Goal: Book appointment/travel/reservation

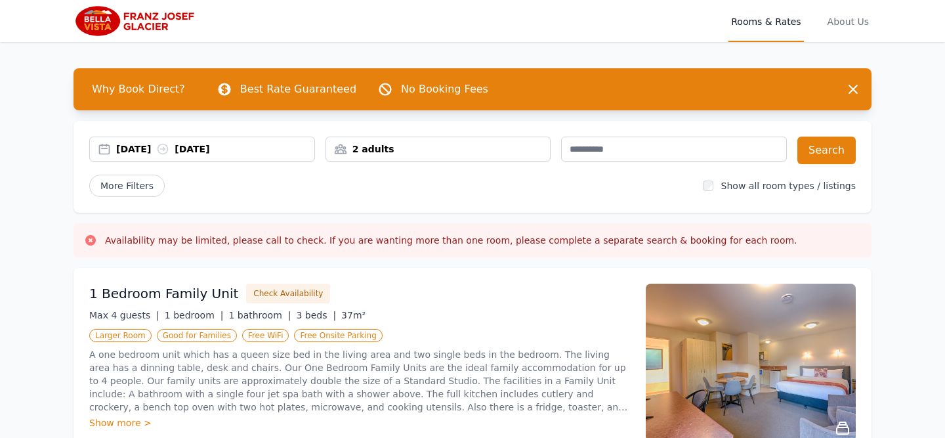
click at [148, 150] on div "[DATE] [DATE]" at bounding box center [215, 148] width 198 height 13
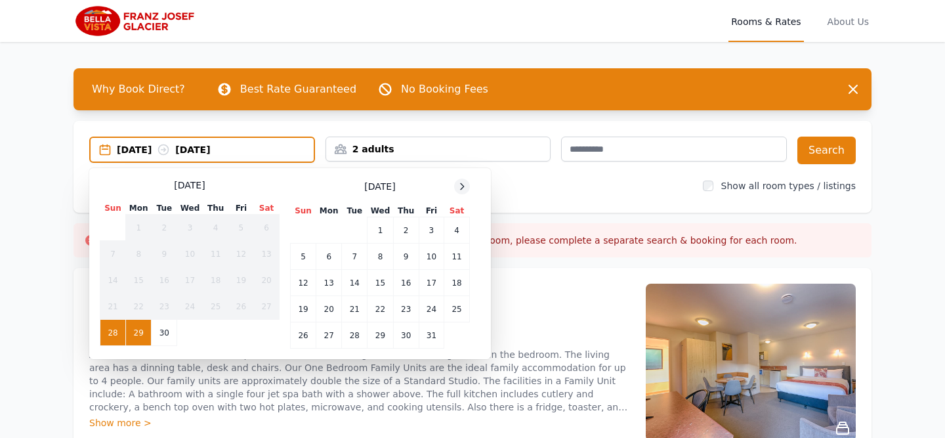
click at [465, 183] on icon at bounding box center [462, 186] width 11 height 11
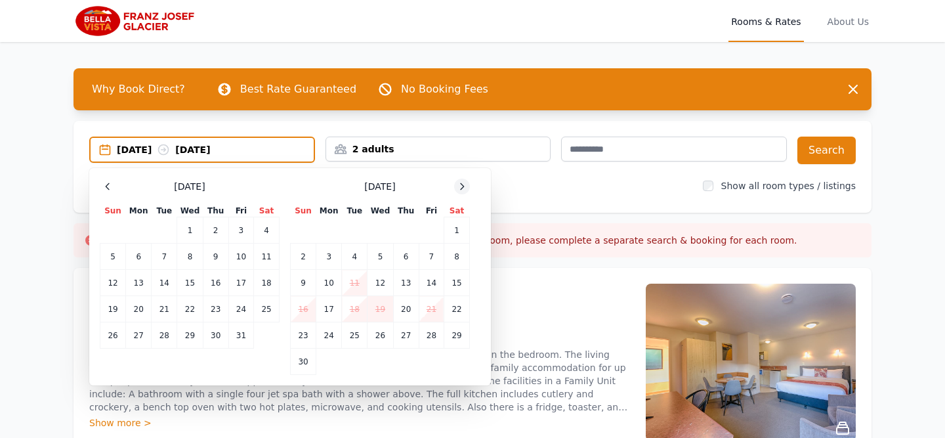
click at [465, 183] on icon at bounding box center [462, 186] width 11 height 11
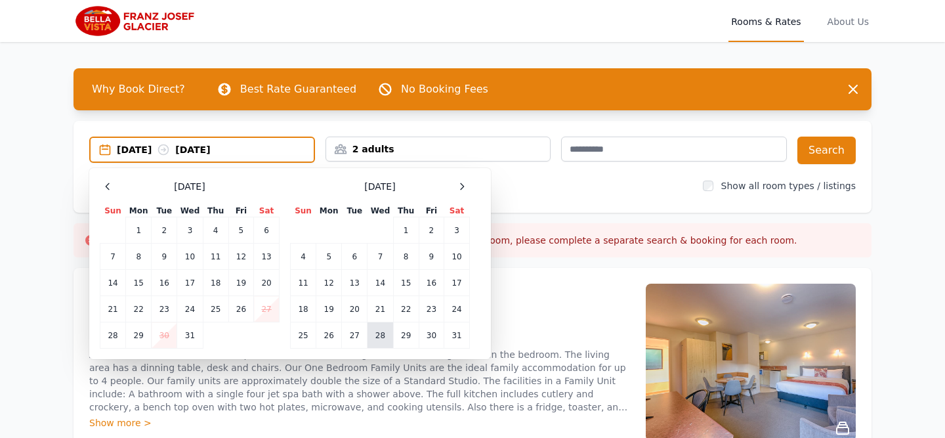
click at [381, 328] on td "28" at bounding box center [381, 335] width 26 height 26
click at [408, 331] on td "29" at bounding box center [406, 335] width 26 height 26
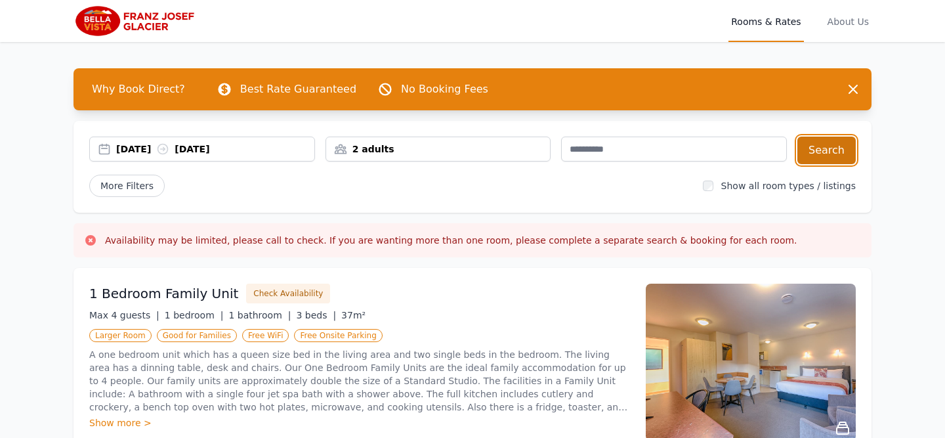
click at [825, 159] on button "Search" at bounding box center [826, 151] width 58 height 28
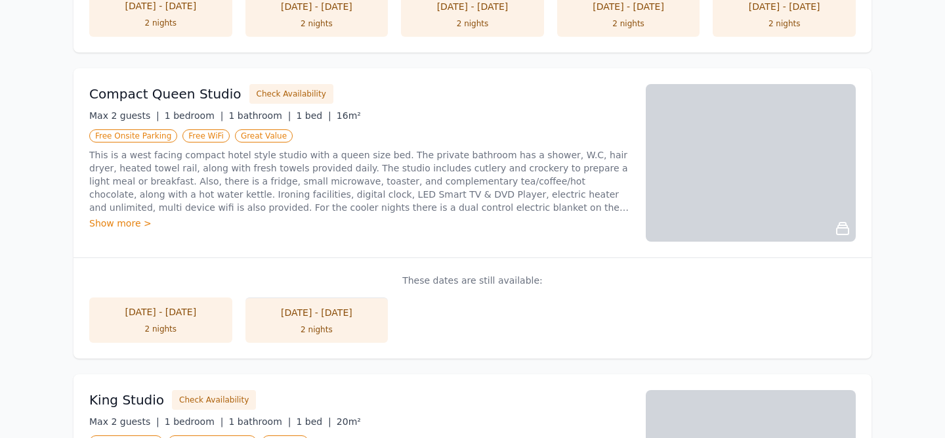
scroll to position [504, 0]
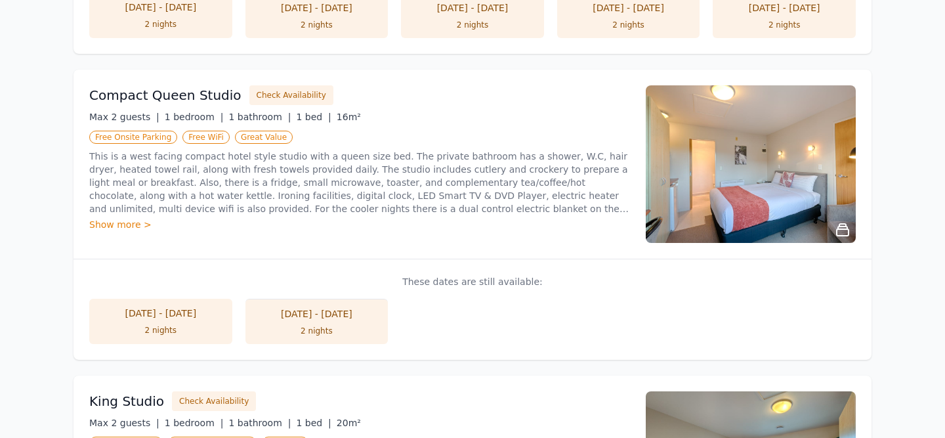
click at [154, 96] on h3 "Compact Queen Studio" at bounding box center [165, 95] width 152 height 18
click at [699, 121] on img at bounding box center [751, 164] width 210 height 158
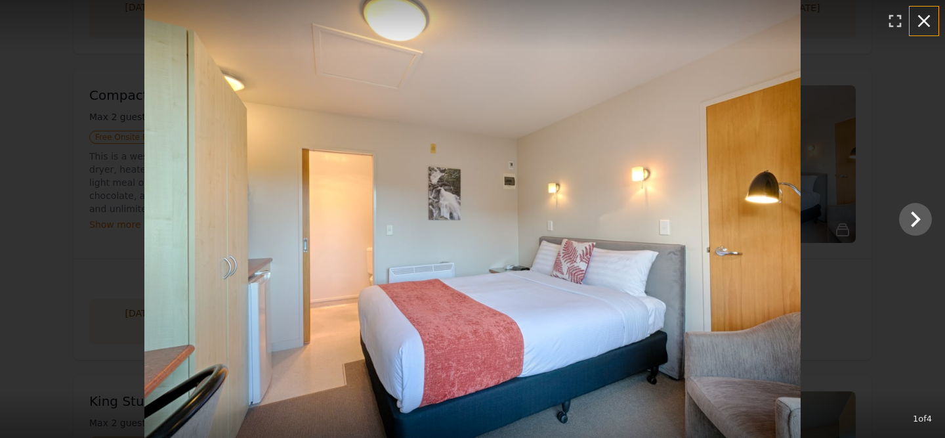
click at [922, 24] on icon "button" at bounding box center [924, 21] width 21 height 21
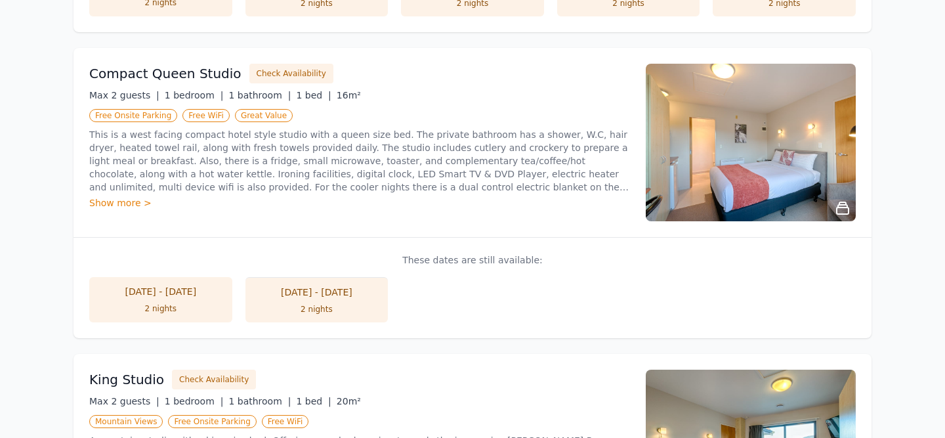
scroll to position [530, 0]
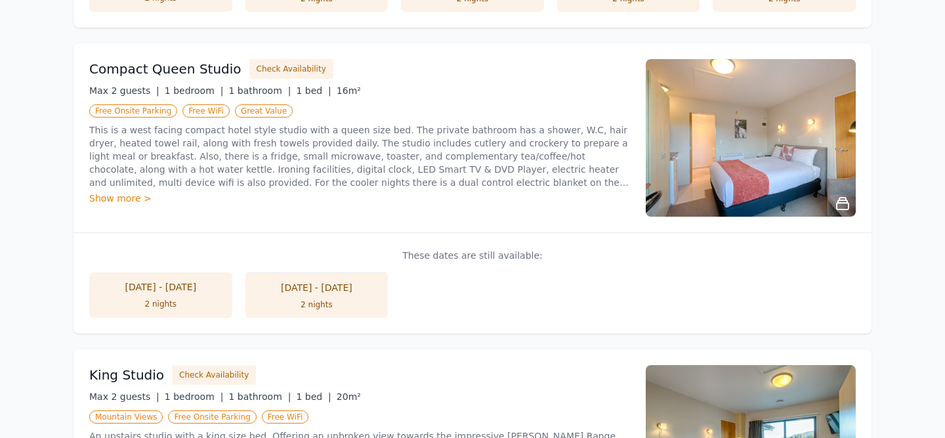
click at [120, 196] on div "Show more >" at bounding box center [359, 198] width 541 height 13
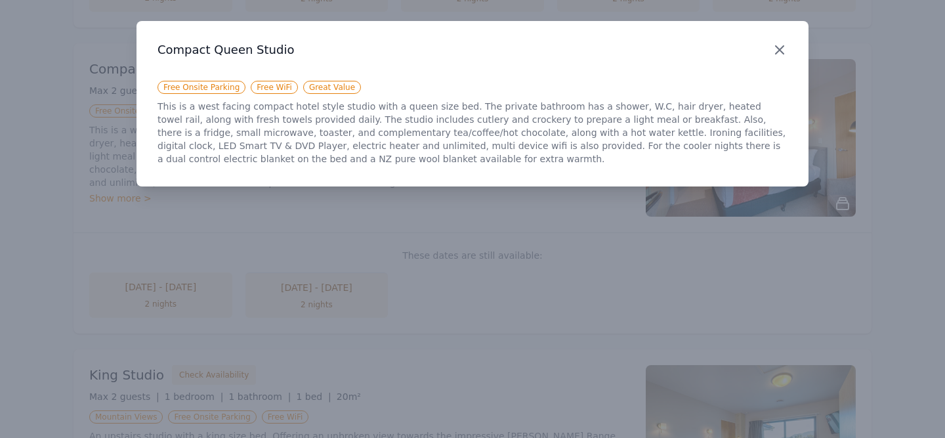
click at [776, 49] on icon "button" at bounding box center [780, 50] width 16 height 16
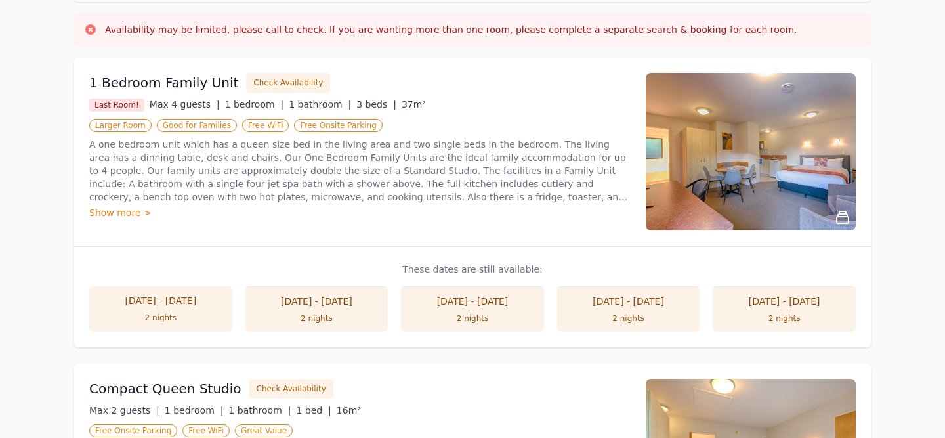
scroll to position [0, 0]
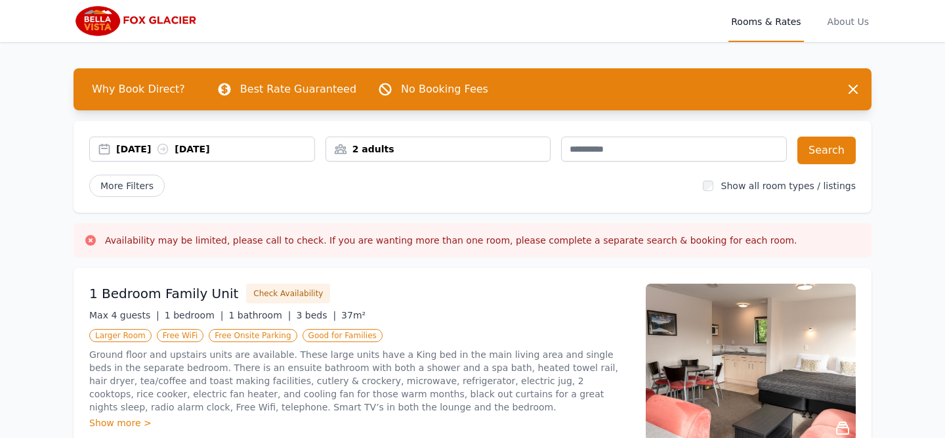
click at [156, 151] on div "[DATE] [DATE]" at bounding box center [215, 148] width 198 height 13
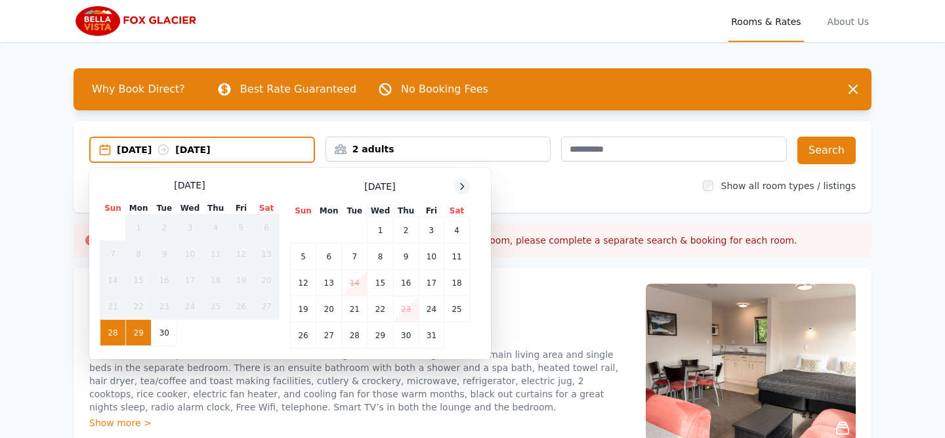
click at [467, 182] on icon at bounding box center [462, 186] width 11 height 11
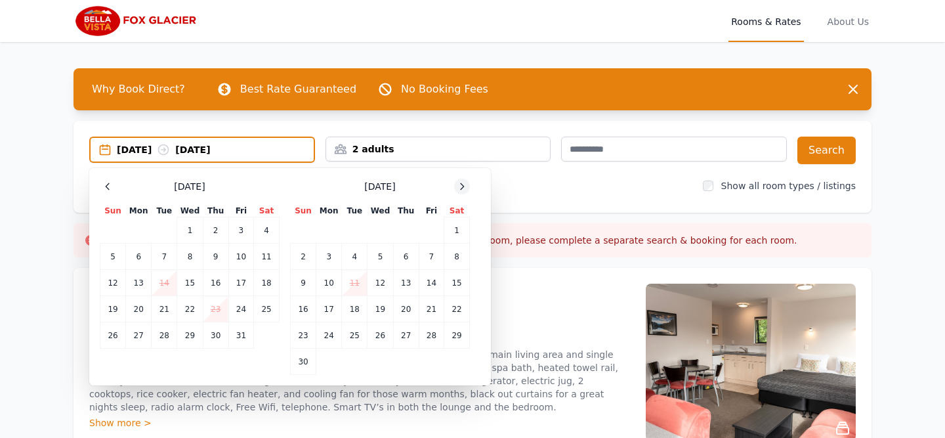
click at [467, 182] on icon at bounding box center [462, 186] width 11 height 11
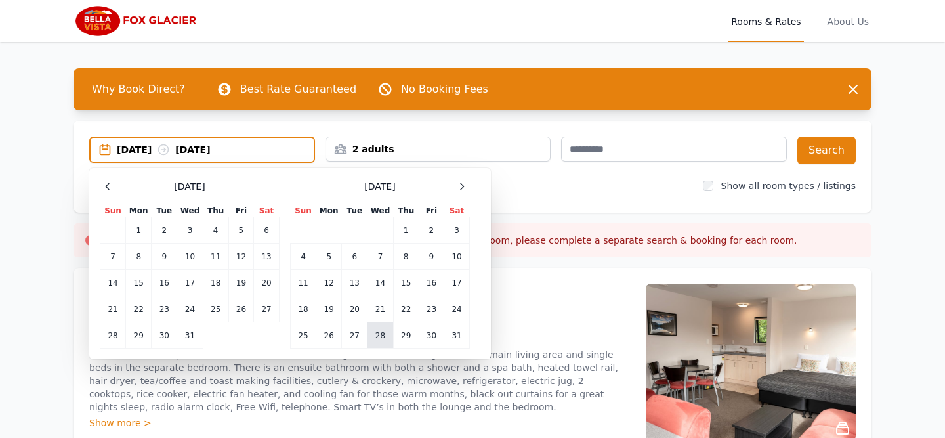
click at [382, 342] on td "28" at bounding box center [381, 335] width 26 height 26
click at [406, 342] on td "29" at bounding box center [406, 335] width 26 height 26
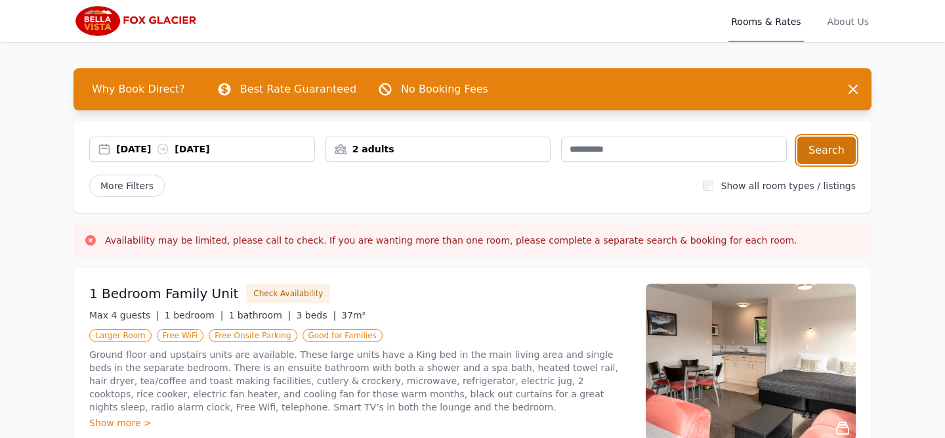
click at [837, 148] on button "Search" at bounding box center [826, 151] width 58 height 28
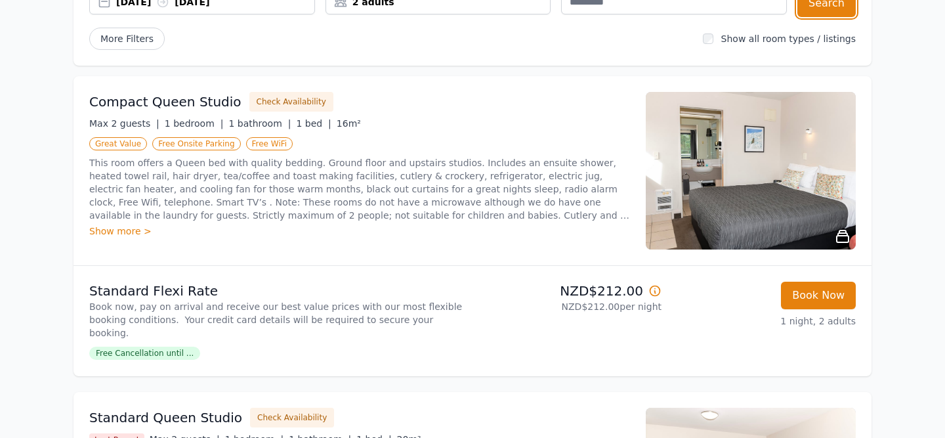
scroll to position [154, 0]
